Goal: Task Accomplishment & Management: Manage account settings

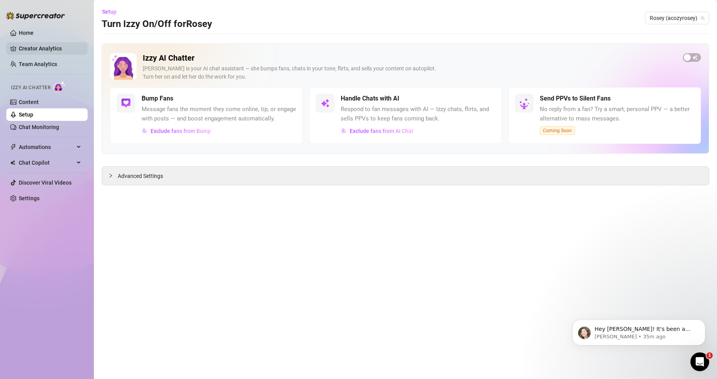
click at [46, 46] on link "Creator Analytics" at bounding box center [50, 48] width 63 height 13
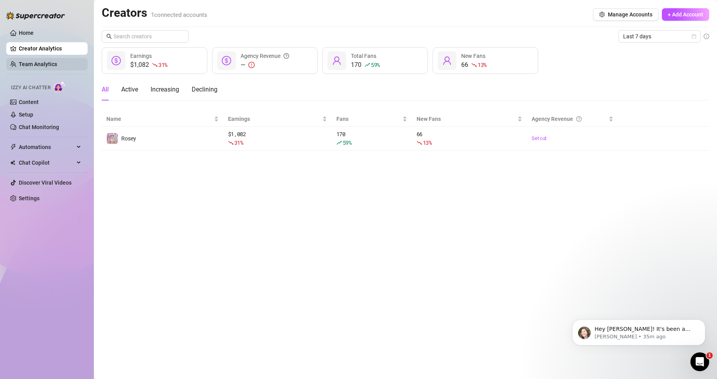
click at [52, 67] on link "Team Analytics" at bounding box center [38, 64] width 38 height 6
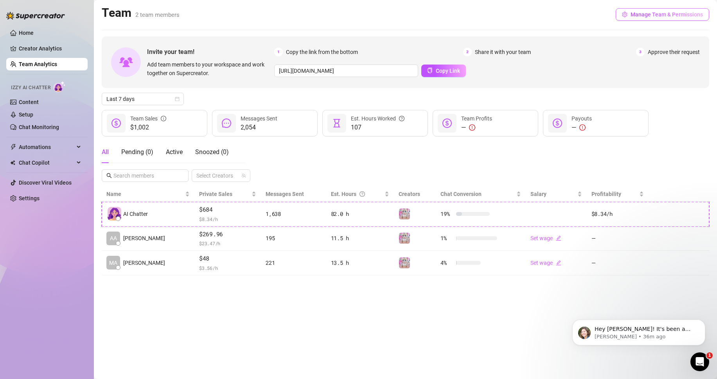
click at [658, 13] on span "Manage Team & Permissions" at bounding box center [666, 14] width 72 height 6
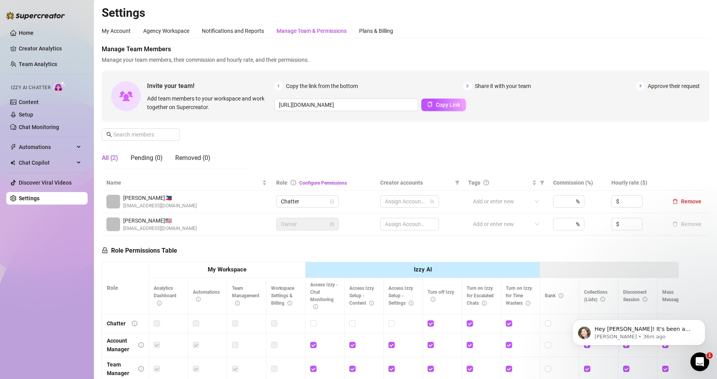
click at [295, 33] on div "Manage Team & Permissions" at bounding box center [311, 31] width 70 height 9
click at [431, 107] on button "Copy Link" at bounding box center [443, 105] width 45 height 13
click at [653, 52] on span "Manage Team Members" at bounding box center [405, 49] width 607 height 9
click at [399, 161] on div "Manage Team Members Manage your team members, their commission and hourly rate,…" at bounding box center [405, 110] width 607 height 131
click at [23, 31] on link "Home" at bounding box center [26, 33] width 15 height 6
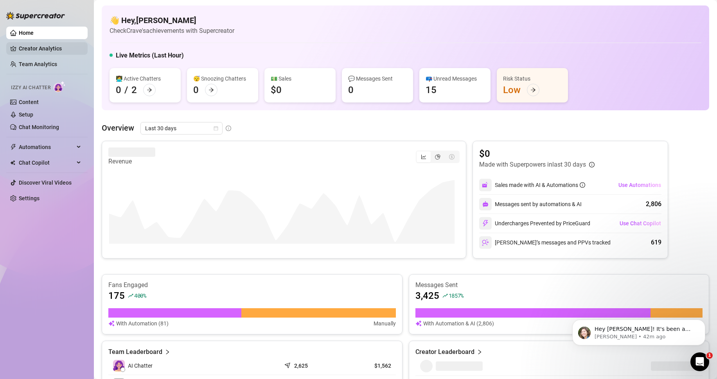
click at [23, 50] on link "Creator Analytics" at bounding box center [50, 48] width 63 height 13
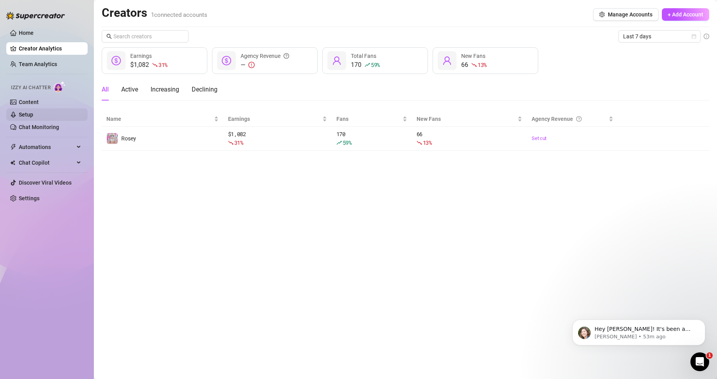
click at [33, 112] on link "Setup" at bounding box center [26, 114] width 14 height 6
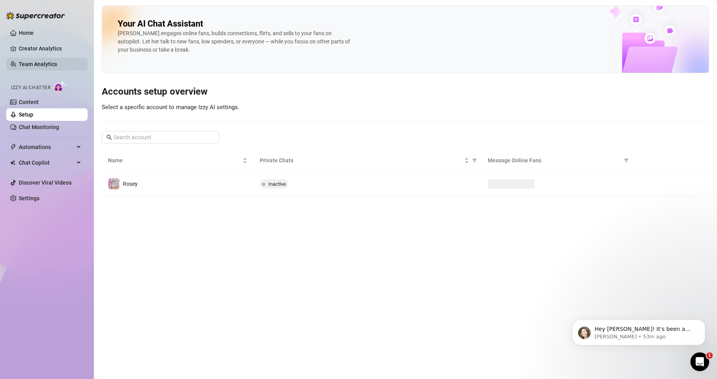
click at [45, 61] on link "Team Analytics" at bounding box center [38, 64] width 38 height 6
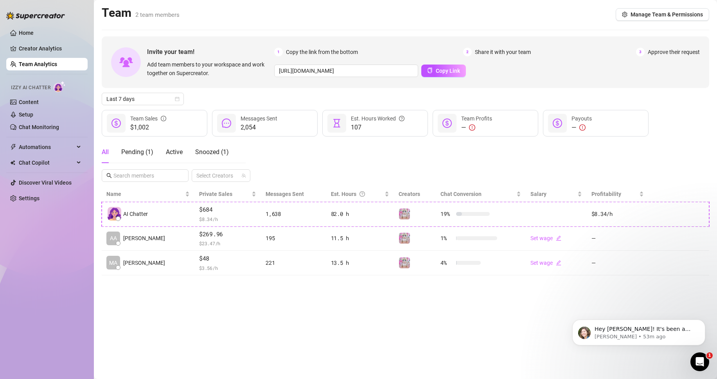
click at [280, 124] on div "2,054 Messages Sent" at bounding box center [265, 123] width 106 height 27
click at [174, 122] on div "$1,002 Team Sales" at bounding box center [155, 123] width 106 height 27
click at [328, 163] on div "All Pending ( 1 ) Active Snoozed ( 1 ) Select Creators" at bounding box center [405, 161] width 607 height 41
click at [657, 15] on span "Manage Team & Permissions" at bounding box center [666, 14] width 72 height 6
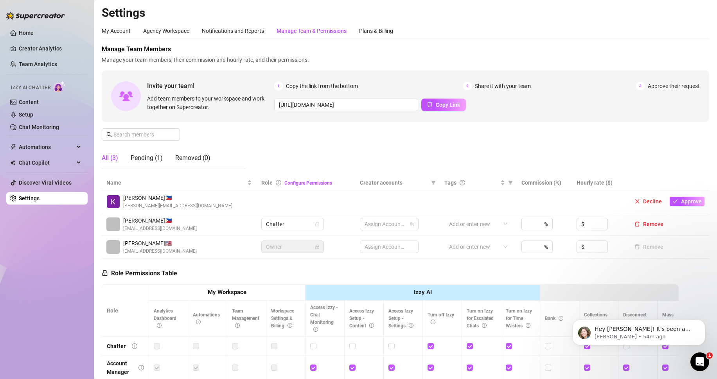
click at [321, 35] on div "Manage Team & Permissions" at bounding box center [311, 30] width 70 height 15
click at [681, 200] on span "Approve" at bounding box center [691, 201] width 21 height 6
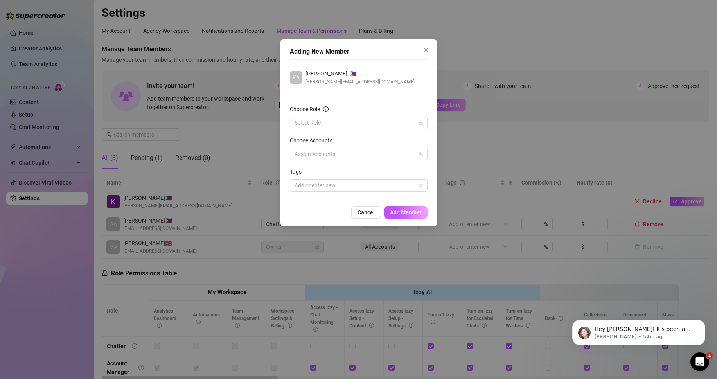
click at [323, 129] on form "Choose Role Select Role Choose Accounts Assign Accounts Tags Add or enter new" at bounding box center [359, 148] width 138 height 87
click at [325, 123] on input "Choose Role" at bounding box center [354, 123] width 121 height 12
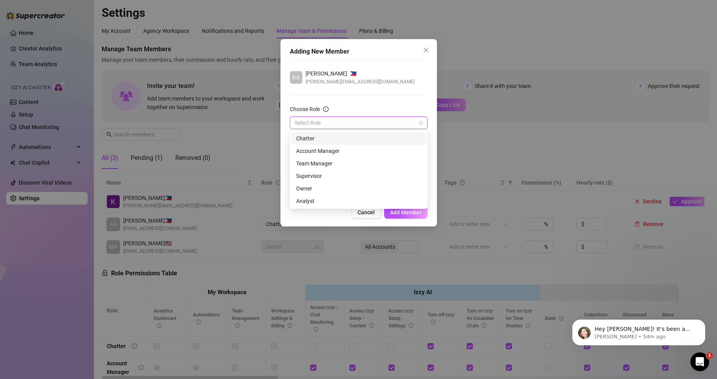
click at [322, 135] on div "Chatter" at bounding box center [358, 138] width 125 height 9
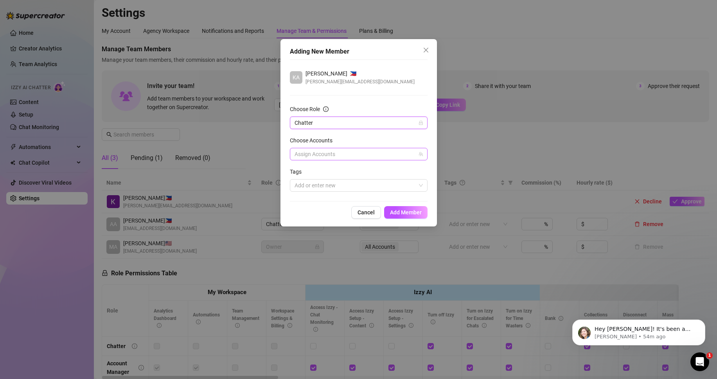
click at [323, 151] on div at bounding box center [354, 154] width 126 height 11
click at [309, 182] on div "Rosey" at bounding box center [359, 181] width 134 height 9
click at [301, 170] on input "Select all" at bounding box center [300, 169] width 5 height 5
checkbox input "true"
click at [325, 195] on div "KA [PERSON_NAME] 🇵🇭 [PERSON_NAME][EMAIL_ADDRESS][DOMAIN_NAME] Choose Role Chatt…" at bounding box center [359, 130] width 138 height 142
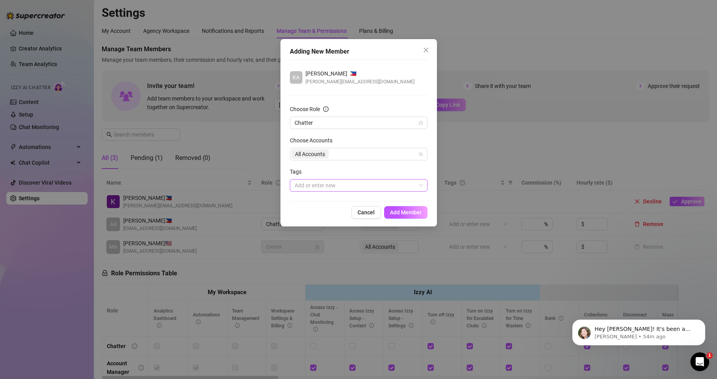
click at [327, 187] on div at bounding box center [354, 185] width 126 height 11
click at [364, 179] on div "Add or enter new" at bounding box center [359, 185] width 138 height 13
click at [396, 214] on span "Add Member" at bounding box center [406, 212] width 32 height 6
